Goal: Task Accomplishment & Management: Use online tool/utility

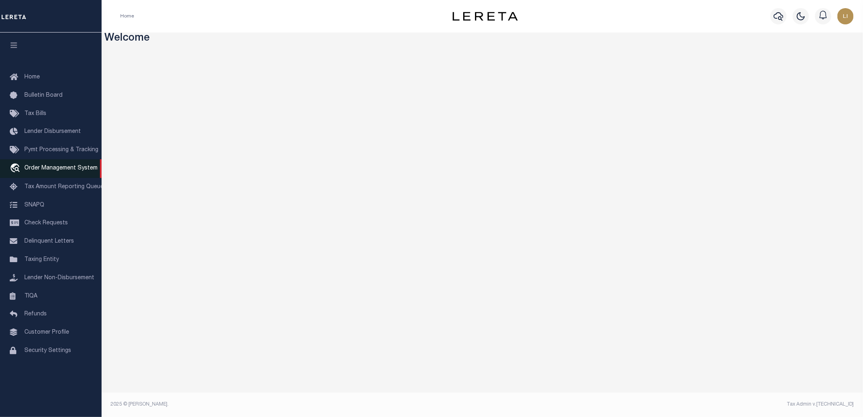
click at [56, 167] on span "Order Management System" at bounding box center [60, 168] width 73 height 6
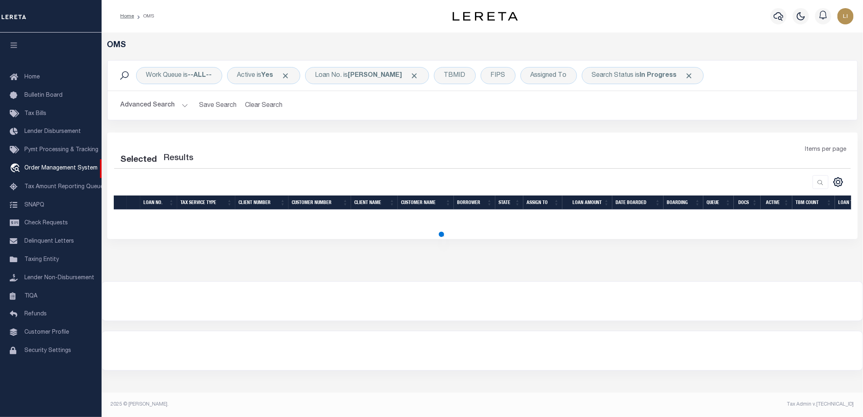
select select "200"
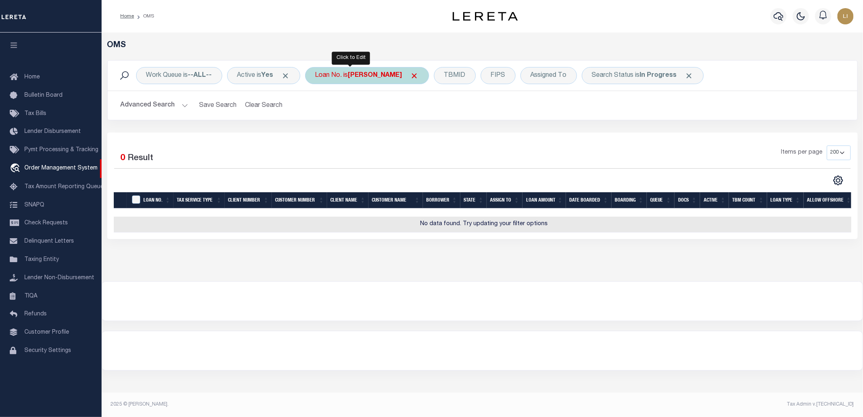
click at [341, 79] on div "Loan No. is [PERSON_NAME]" at bounding box center [367, 75] width 124 height 17
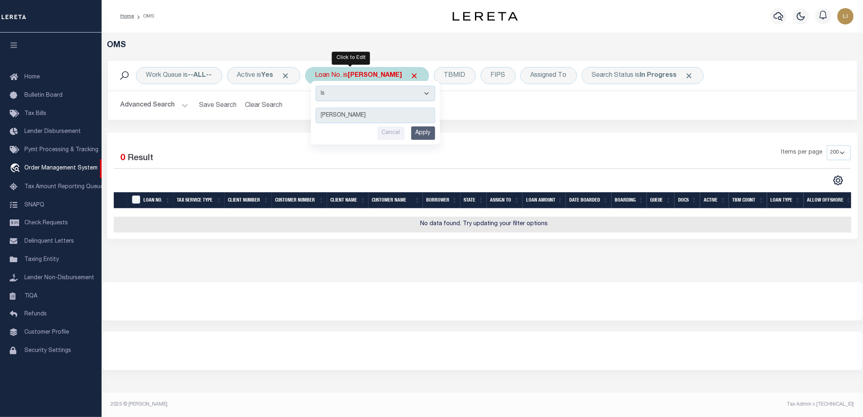
click at [352, 92] on select "Is Contains" at bounding box center [375, 93] width 119 height 15
select select "c"
click at [319, 86] on select "Is Contains" at bounding box center [375, 93] width 119 height 15
click at [424, 133] on input "Apply" at bounding box center [423, 132] width 24 height 13
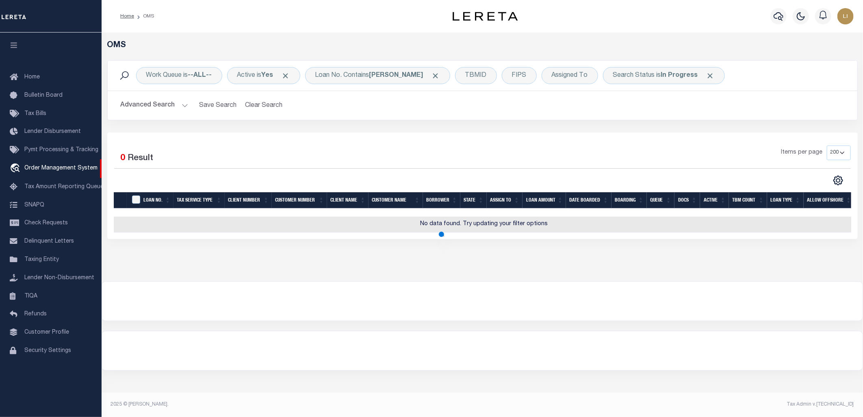
click at [156, 109] on button "Advanced Search" at bounding box center [154, 106] width 67 height 16
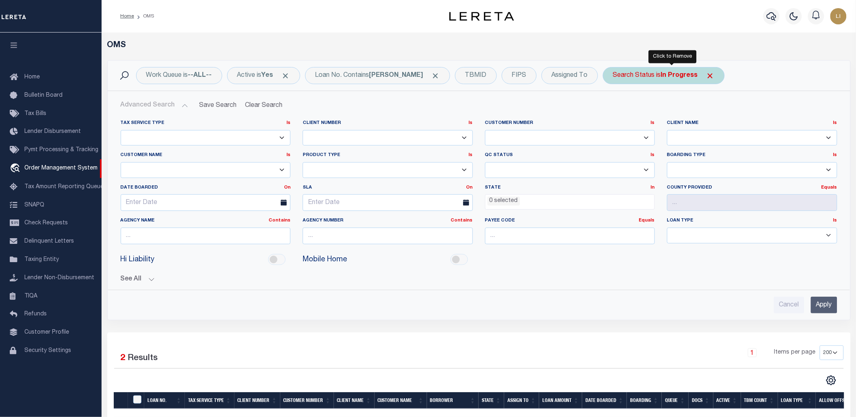
click at [706, 74] on span "Click to Remove" at bounding box center [710, 76] width 9 height 9
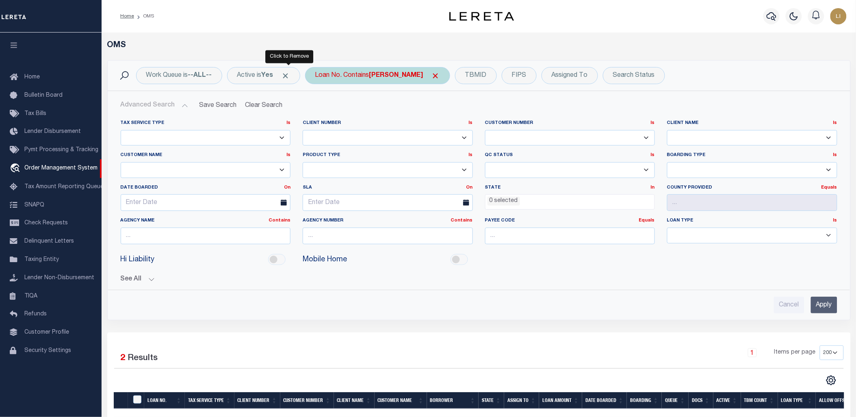
click at [286, 76] on span "Click to Remove" at bounding box center [286, 76] width 9 height 9
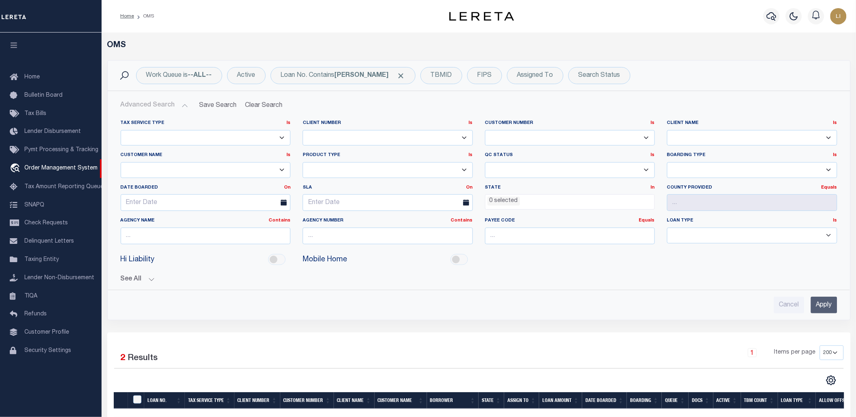
click at [822, 304] on input "Apply" at bounding box center [824, 305] width 26 height 17
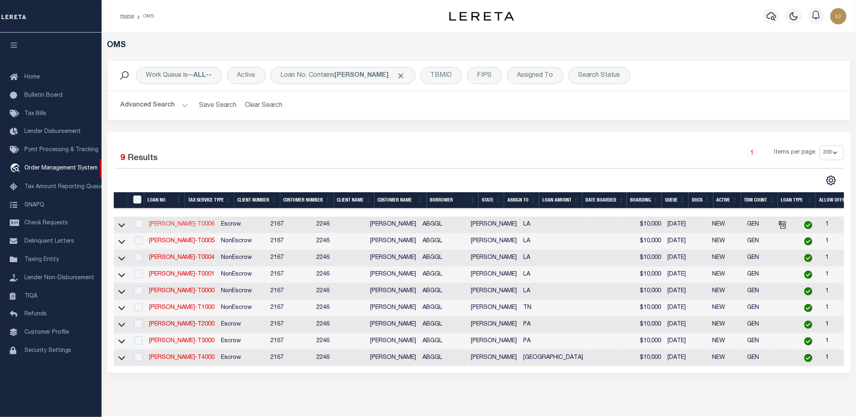
click at [165, 224] on link "[PERSON_NAME]-T0006" at bounding box center [181, 224] width 65 height 6
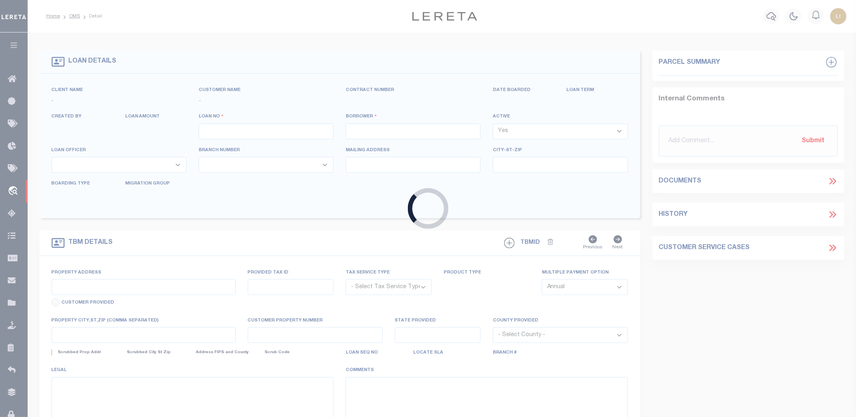
type input "[PERSON_NAME]-T0006"
type input "[PERSON_NAME]"
select select
type input "[STREET_ADDRESS]"
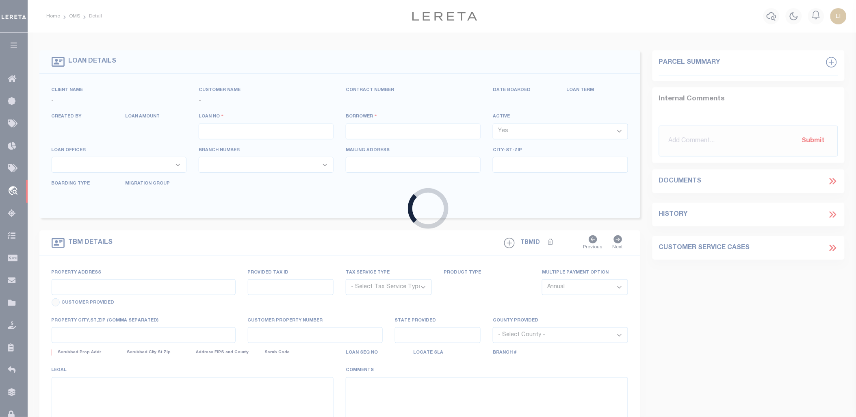
type input "INDEPENDENCE LA 70443-2708"
type input "[DATE]"
select select "10"
select select "Escrow"
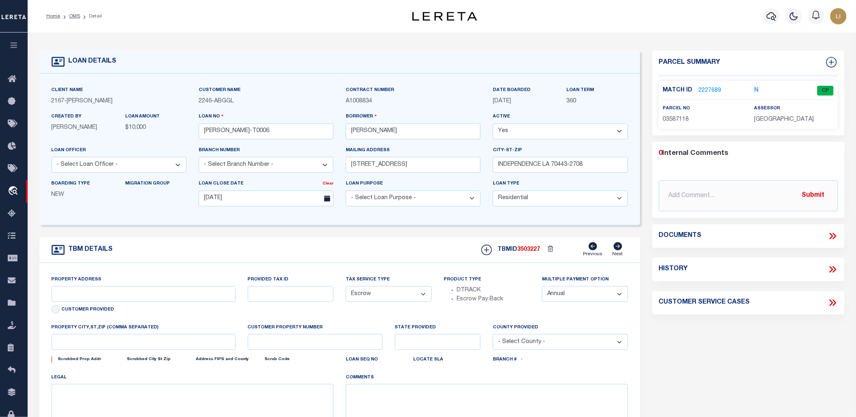
click at [832, 233] on icon at bounding box center [833, 236] width 11 height 11
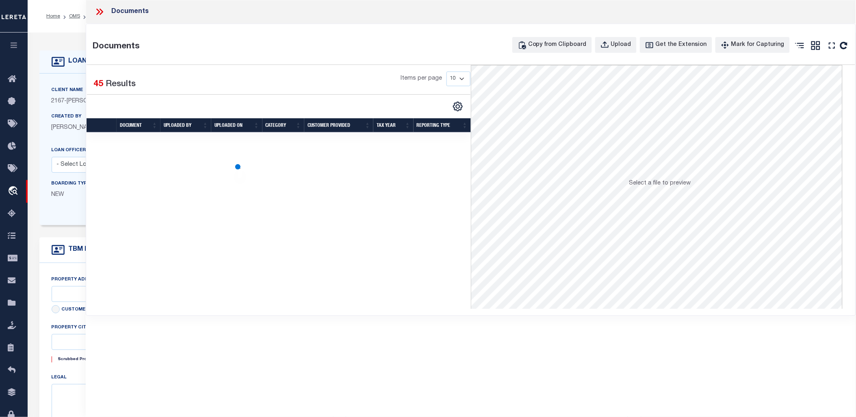
type input "[STREET_ADDRESS]"
select select
type input "INDEPENDENCE LA 70443-2708"
type input "LA"
